Goal: Complete application form

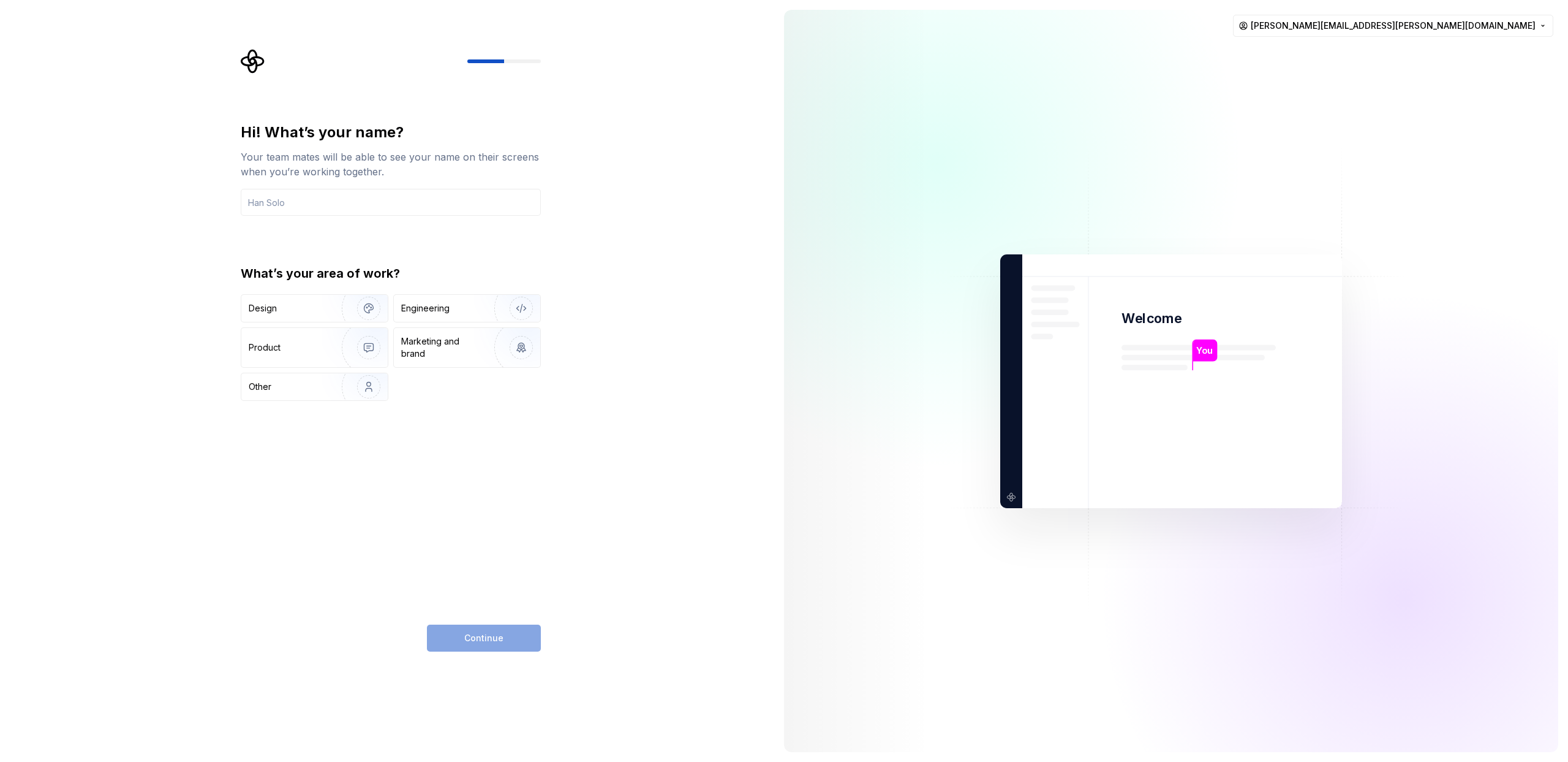
click at [470, 325] on div "Design Engineering Product Marketing and brand Other" at bounding box center [390, 347] width 300 height 107
click at [467, 310] on div "Engineering" at bounding box center [450, 308] width 98 height 12
click at [366, 198] on input "text" at bounding box center [390, 202] width 300 height 27
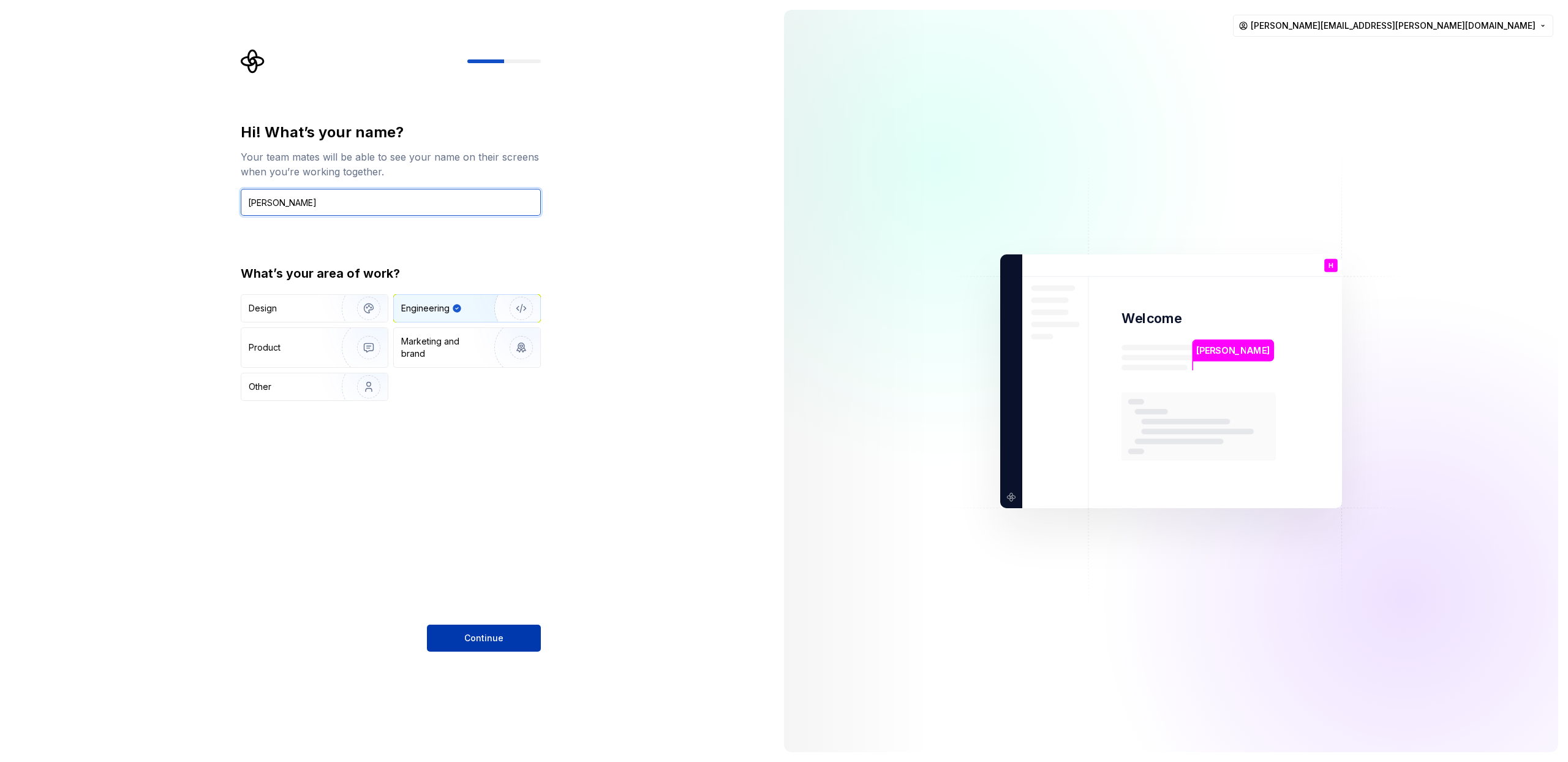
type input "Hien Tran"
click at [538, 643] on button "Continue" at bounding box center [484, 637] width 114 height 27
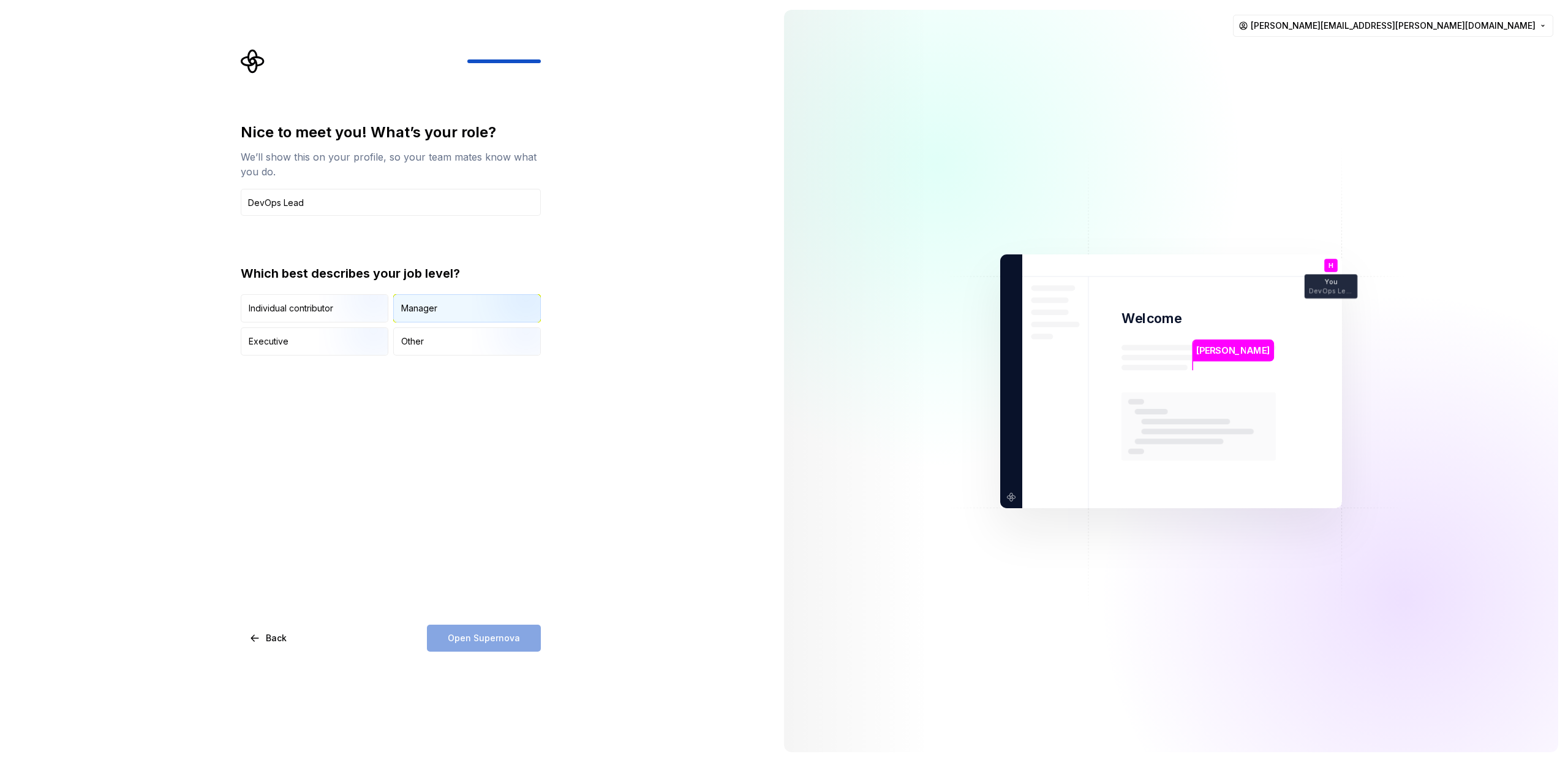
type input "DevOps Lead"
click at [450, 308] on div "Manager" at bounding box center [466, 308] width 147 height 27
click at [471, 637] on span "Open Supernova" at bounding box center [483, 637] width 72 height 12
